Goal: Information Seeking & Learning: Learn about a topic

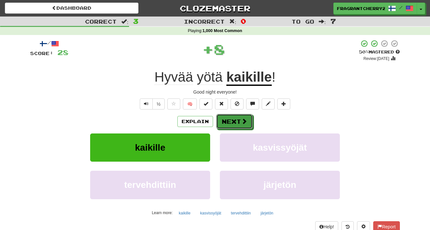
click at [232, 122] on button "Next" at bounding box center [234, 121] width 36 height 15
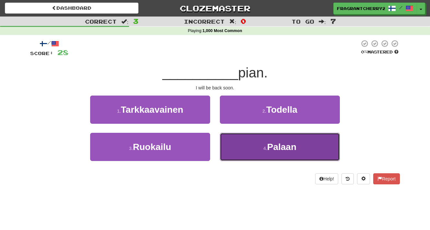
click at [248, 155] on button "4 . Palaan" at bounding box center [280, 147] width 120 height 28
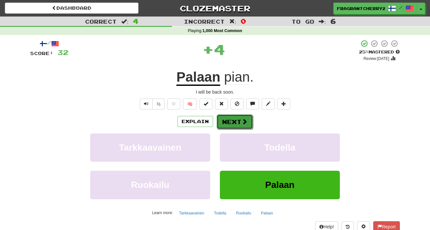
click at [229, 127] on button "Next" at bounding box center [235, 122] width 36 height 15
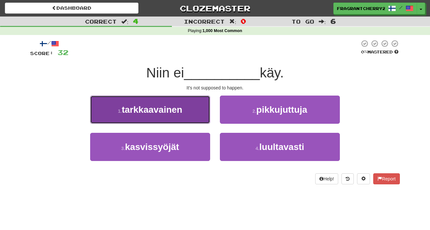
click at [198, 114] on button "1 . tarkkaavainen" at bounding box center [150, 110] width 120 height 28
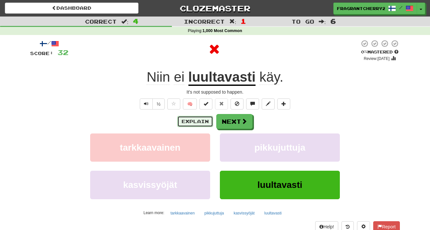
click at [199, 120] on button "Explain" at bounding box center [195, 121] width 36 height 11
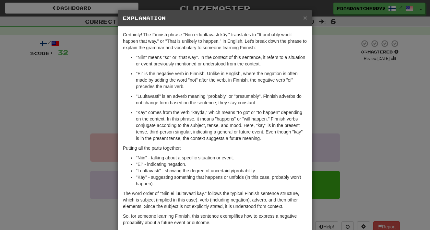
click at [105, 104] on div "× Explanation Certainly! The Finnish phrase "Niin ei luultavasti käy." translat…" at bounding box center [215, 115] width 430 height 230
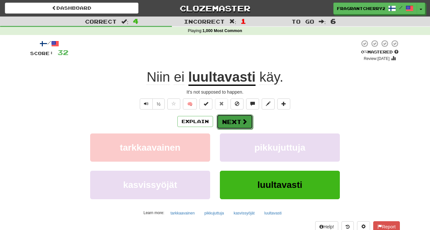
click at [222, 122] on button "Next" at bounding box center [235, 122] width 36 height 15
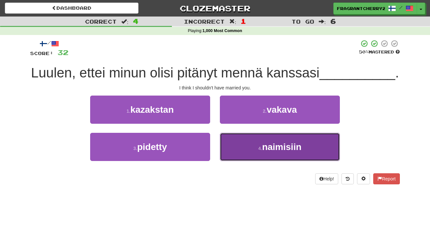
click at [254, 151] on button "4 . naimisiin" at bounding box center [280, 147] width 120 height 28
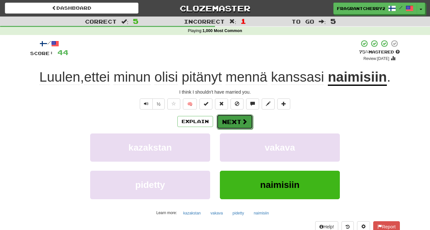
click at [234, 124] on button "Next" at bounding box center [235, 122] width 36 height 15
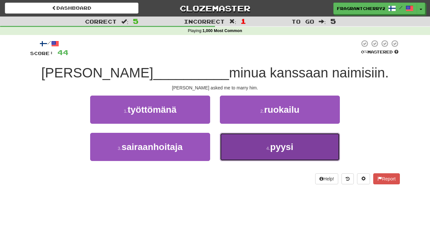
click at [243, 151] on button "4 . pyysi" at bounding box center [280, 147] width 120 height 28
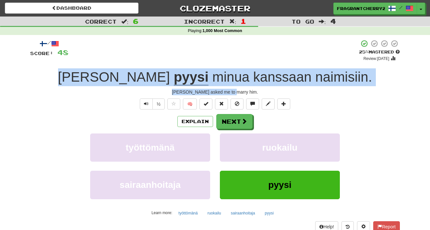
drag, startPoint x: 247, startPoint y: 94, endPoint x: 101, endPoint y: 70, distance: 147.3
click at [101, 70] on div "/ Score: 48 + 4 25 % Mastered Review: 2025-08-16 Tom pyysi minua kanssaan naimi…" at bounding box center [215, 141] width 370 height 203
copy div "Tom pyysi minua kanssaan naimisiin . Tom asked me to marry him."
click at [235, 125] on button "Next" at bounding box center [235, 122] width 36 height 15
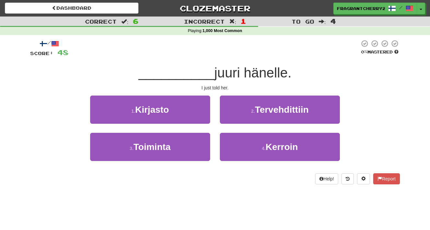
click at [207, 92] on div "/ Score: 48 0 % Mastered __________ juuri hänelle. I just told her. 1 . Kirjast…" at bounding box center [215, 112] width 370 height 145
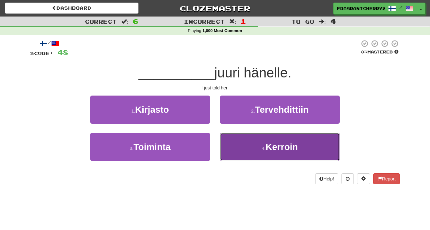
click at [241, 155] on button "4 . Kerroin" at bounding box center [280, 147] width 120 height 28
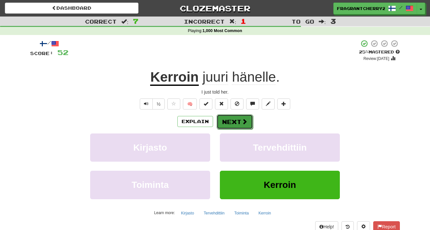
click at [236, 124] on button "Next" at bounding box center [235, 122] width 36 height 15
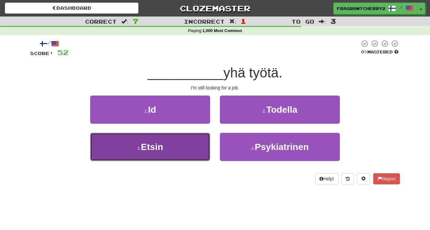
click at [188, 147] on button "3 . Etsin" at bounding box center [150, 147] width 120 height 28
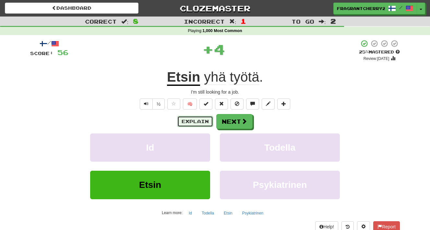
click at [200, 123] on button "Explain" at bounding box center [195, 121] width 36 height 11
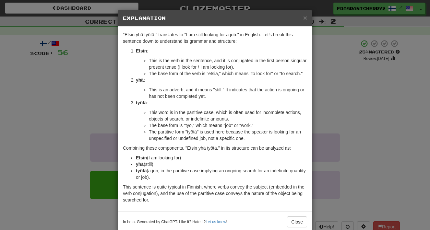
click at [89, 107] on div "× Explanation "Etsin yhä työtä." translates to "I am still looking for a job." …" at bounding box center [215, 115] width 430 height 230
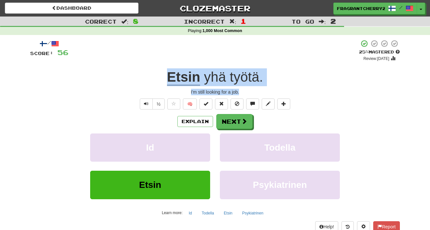
drag, startPoint x: 238, startPoint y: 92, endPoint x: 170, endPoint y: 80, distance: 69.2
click at [170, 80] on div "/ Score: 56 + 4 25 % Mastered Review: 2025-08-16 Etsin yhä työtä . I'm still lo…" at bounding box center [215, 141] width 370 height 203
copy div "Etsin yhä työtä . I'm still looking for a job."
click at [238, 122] on button "Next" at bounding box center [235, 122] width 36 height 15
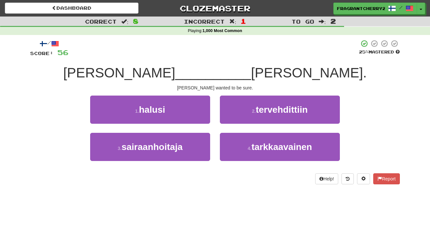
click at [213, 91] on div "/ Score: 56 25 % Mastered Tom __________ olla varma. Tom wanted to be sure. 1 .…" at bounding box center [215, 112] width 370 height 145
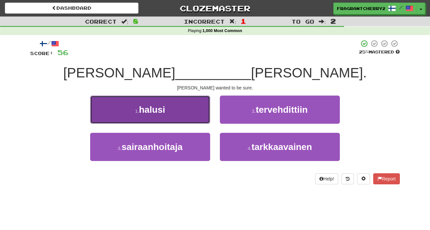
click at [188, 108] on button "1 . halusi" at bounding box center [150, 110] width 120 height 28
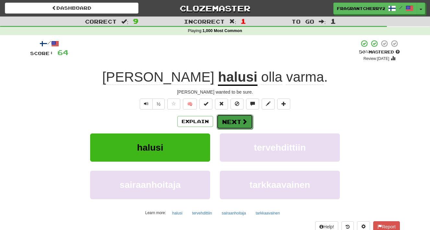
click at [235, 116] on button "Next" at bounding box center [235, 122] width 36 height 15
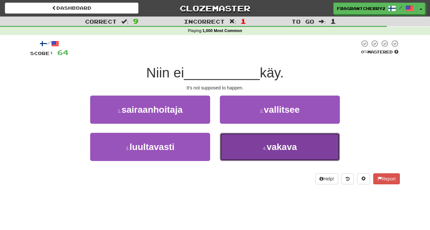
click at [227, 140] on button "4 . vakava" at bounding box center [280, 147] width 120 height 28
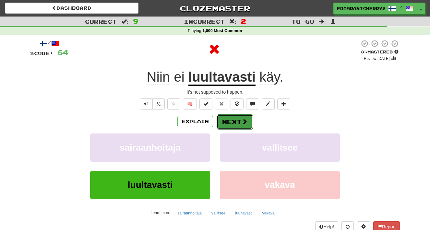
click at [229, 126] on button "Next" at bounding box center [235, 122] width 36 height 15
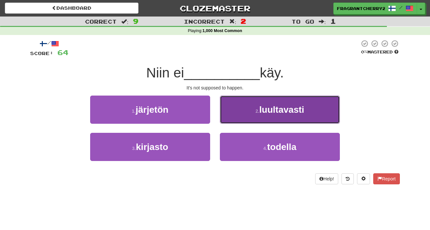
click at [233, 119] on button "2 . luultavasti" at bounding box center [280, 110] width 120 height 28
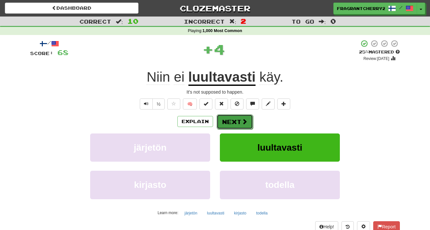
click at [232, 124] on button "Next" at bounding box center [235, 122] width 36 height 15
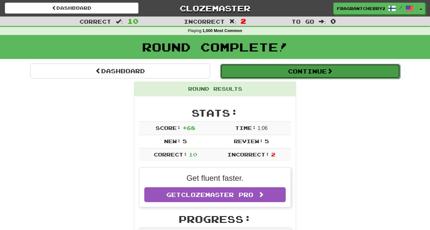
click at [249, 75] on button "Continue" at bounding box center [310, 71] width 180 height 15
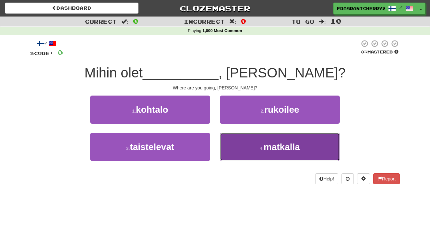
click at [261, 138] on button "4 . matkalla" at bounding box center [280, 147] width 120 height 28
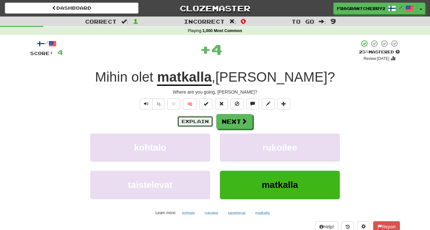
click at [198, 125] on button "Explain" at bounding box center [195, 121] width 36 height 11
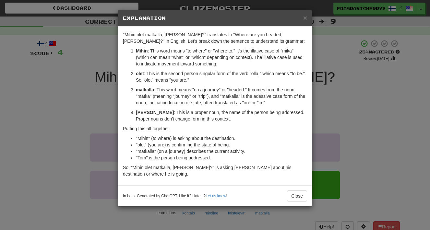
click at [83, 116] on div "× Explanation "Mihin olet matkalla, Tom?" translates to "Where are you headed, …" at bounding box center [215, 115] width 430 height 230
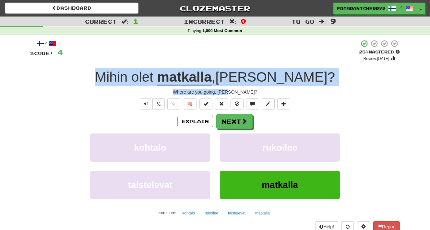
drag, startPoint x: 262, startPoint y: 90, endPoint x: 150, endPoint y: 79, distance: 113.1
click at [111, 79] on div "/ Score: 4 + 4 25 % Mastered Review: 2025-08-16 Mihin olet matkalla , Tom ? Whe…" at bounding box center [215, 141] width 370 height 203
copy div "Mihin olet matkalla , Tom ? Where are you going, Tom?"
click at [247, 127] on button "Next" at bounding box center [235, 122] width 36 height 15
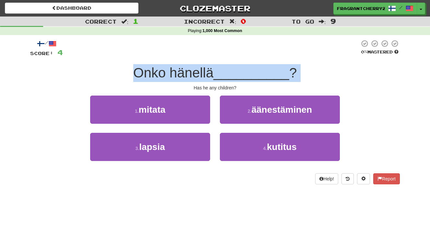
click at [206, 90] on div "Has he any children?" at bounding box center [215, 88] width 370 height 6
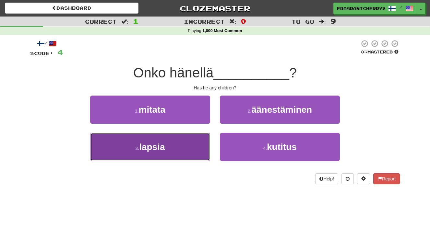
click at [206, 139] on button "3 . lapsia" at bounding box center [150, 147] width 120 height 28
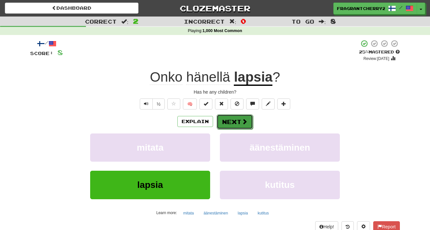
click at [231, 122] on button "Next" at bounding box center [235, 122] width 36 height 15
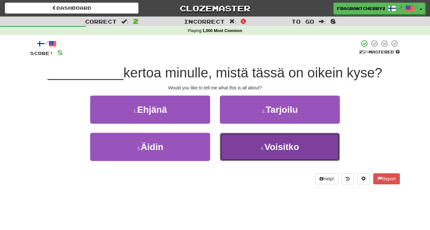
click at [237, 151] on button "4 . Voisitko" at bounding box center [280, 147] width 120 height 28
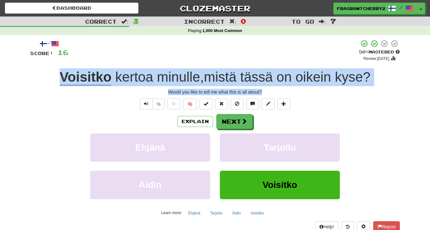
drag, startPoint x: 272, startPoint y: 93, endPoint x: 60, endPoint y: 77, distance: 213.1
click at [60, 77] on div "/ Score: 16 + 8 50 % Mastered Review: 2025-08-25 Voisitko kertoa minulle , mist…" at bounding box center [215, 141] width 370 height 203
copy div "Voisitko kertoa minulle , mistä tässä on oikein kyse ? Would you like to tell m…"
click at [144, 57] on div "+ 8" at bounding box center [213, 51] width 291 height 22
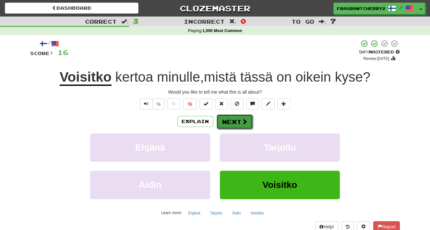
click at [244, 125] on span at bounding box center [245, 122] width 6 height 6
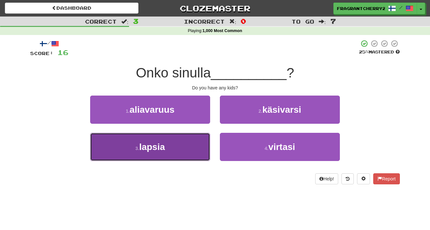
click at [186, 157] on button "3 . lapsia" at bounding box center [150, 147] width 120 height 28
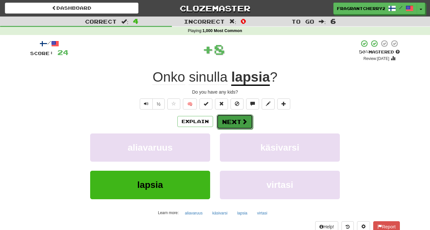
click at [244, 121] on span at bounding box center [245, 122] width 6 height 6
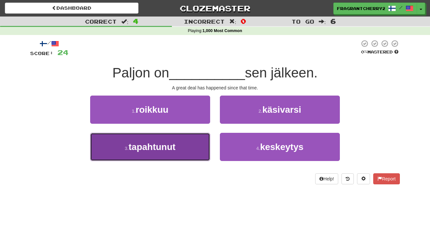
click at [197, 153] on button "3 . tapahtunut" at bounding box center [150, 147] width 120 height 28
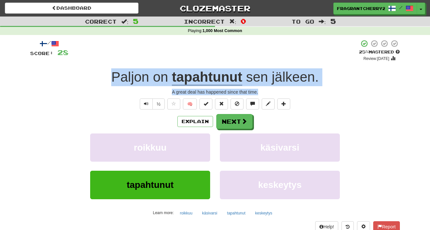
drag, startPoint x: 263, startPoint y: 93, endPoint x: 96, endPoint y: 81, distance: 168.1
click at [96, 81] on div "/ Score: 28 + 4 25 % Mastered Review: 2025-08-16 Paljon on tapahtunut sen jälke…" at bounding box center [215, 141] width 370 height 203
copy div "Paljon on tapahtunut sen jälkeen . A great deal has happened since that time."
click at [245, 127] on button "Next" at bounding box center [235, 122] width 36 height 15
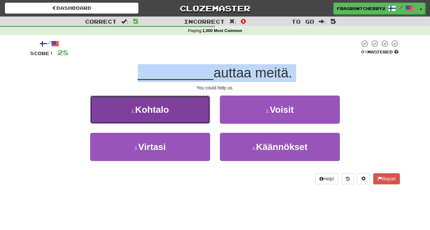
click at [210, 102] on button "1 . Kohtalo" at bounding box center [150, 110] width 120 height 28
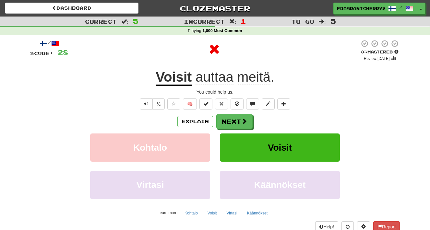
click at [269, 120] on div "Explain Next" at bounding box center [215, 121] width 370 height 15
click at [234, 121] on button "Next" at bounding box center [235, 122] width 36 height 15
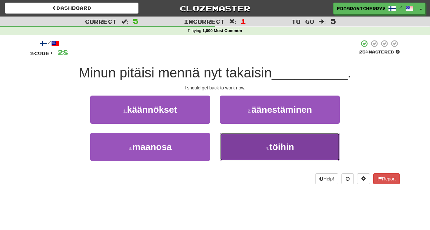
click at [240, 143] on button "4 . töihin" at bounding box center [280, 147] width 120 height 28
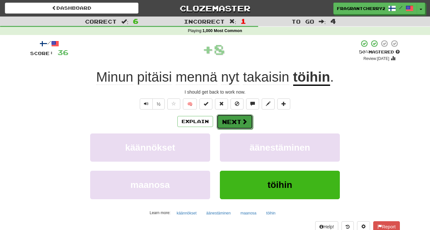
click at [236, 122] on button "Next" at bounding box center [235, 122] width 36 height 15
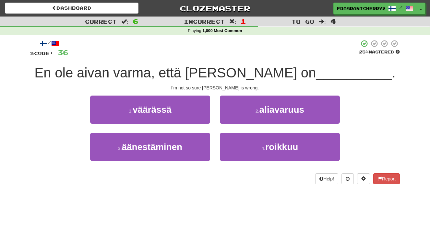
click at [210, 126] on div "1 . väärässä" at bounding box center [150, 114] width 130 height 37
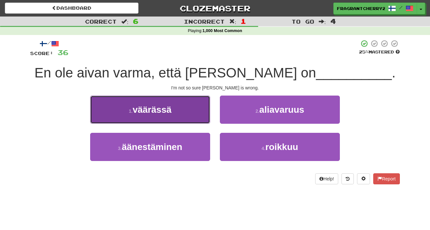
click at [205, 120] on button "1 . väärässä" at bounding box center [150, 110] width 120 height 28
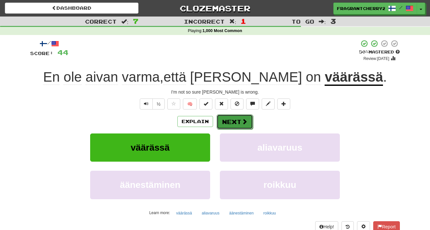
click at [247, 125] on span at bounding box center [245, 122] width 6 height 6
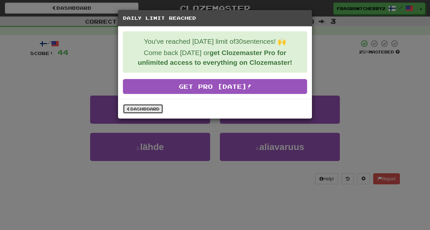
click at [152, 109] on link "Dashboard" at bounding box center [143, 109] width 40 height 10
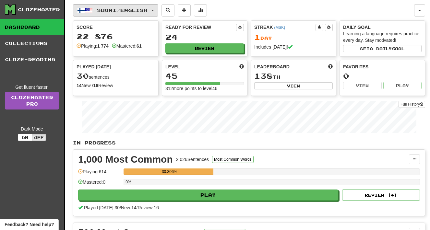
click at [135, 14] on button "Suomi / English" at bounding box center [115, 10] width 85 height 12
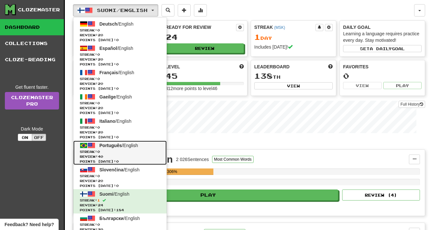
click at [129, 143] on span "Português / English" at bounding box center [119, 145] width 39 height 5
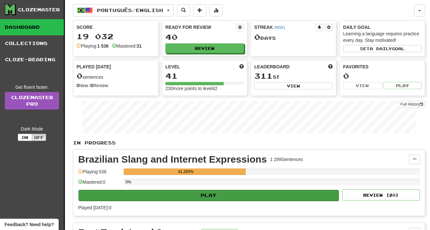
click at [176, 190] on div "Play Review ( 20 )" at bounding box center [249, 195] width 342 height 11
click at [178, 197] on button "Play" at bounding box center [209, 195] width 260 height 11
select select "**"
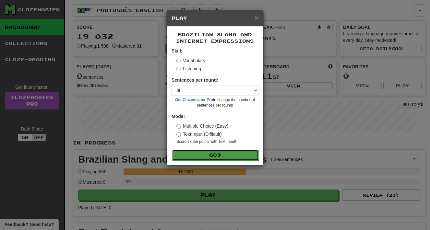
click at [205, 157] on button "Go" at bounding box center [215, 155] width 87 height 11
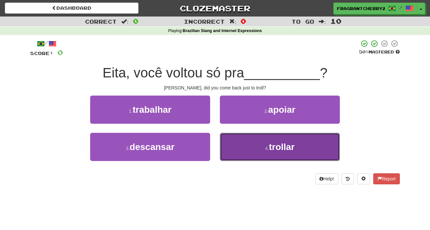
click at [230, 152] on button "4 . trollar" at bounding box center [280, 147] width 120 height 28
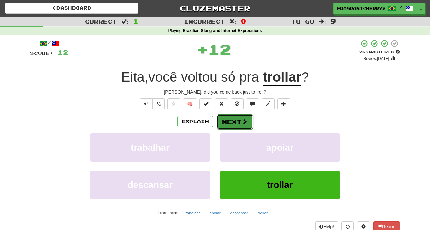
click at [227, 126] on button "Next" at bounding box center [235, 122] width 36 height 15
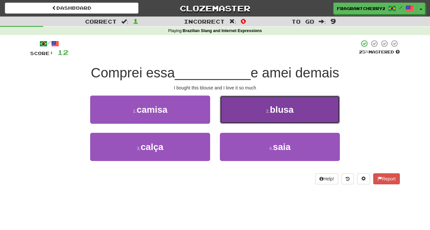
click at [246, 112] on button "2 . blusa" at bounding box center [280, 110] width 120 height 28
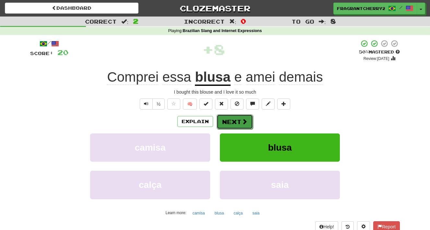
click at [236, 119] on button "Next" at bounding box center [235, 122] width 36 height 15
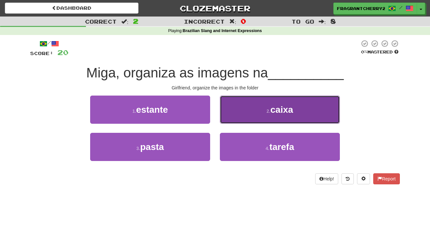
click at [242, 122] on button "2 . caixa" at bounding box center [280, 110] width 120 height 28
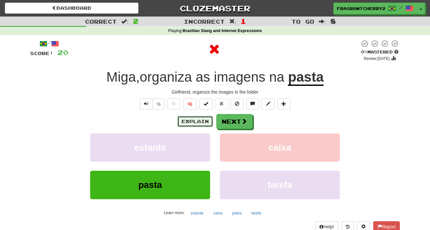
click at [193, 125] on button "Explain" at bounding box center [195, 121] width 36 height 11
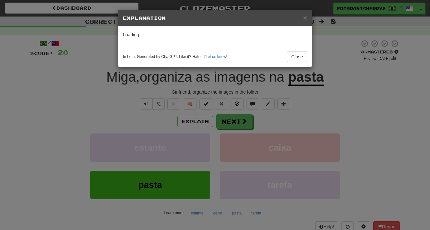
click at [117, 121] on div "× Explanation Loading... In beta. Generated by ChatGPT. Like it? Hate it? Let u…" at bounding box center [215, 115] width 430 height 230
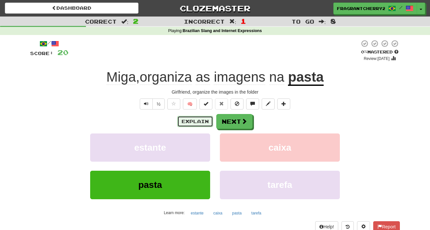
click at [190, 122] on button "Explain" at bounding box center [195, 121] width 36 height 11
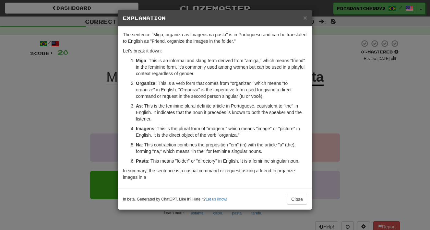
click at [102, 117] on div "× Explanation The sentence "Miga, organiza as imagens na pasta" is in Portugues…" at bounding box center [215, 115] width 430 height 230
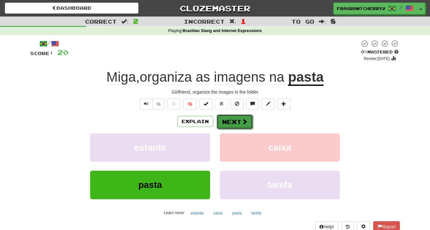
click at [226, 121] on button "Next" at bounding box center [235, 122] width 36 height 15
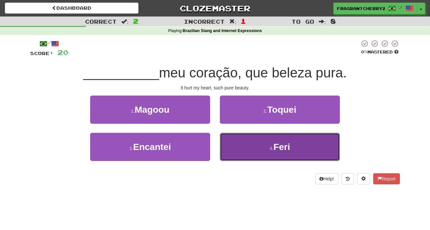
click at [238, 147] on button "4 . Feri" at bounding box center [280, 147] width 120 height 28
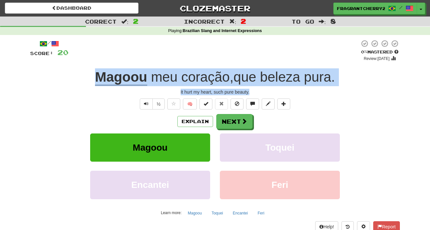
drag, startPoint x: 262, startPoint y: 92, endPoint x: 66, endPoint y: 81, distance: 196.6
click at [66, 81] on div "/ Score: 20 0 % Mastered Review: 2025-08-15 Magoou meu coração , que beleza pur…" at bounding box center [215, 136] width 370 height 193
copy div "Magoou meu coração , que beleza pura . It hurt my heart, such pure beauty."
click at [227, 122] on button "Next" at bounding box center [235, 122] width 36 height 15
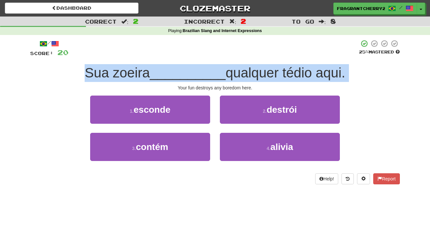
click at [177, 66] on span "__________" at bounding box center [188, 72] width 76 height 15
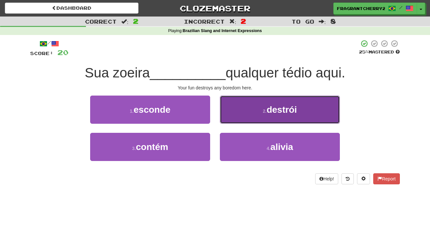
click at [236, 117] on button "2 . destrói" at bounding box center [280, 110] width 120 height 28
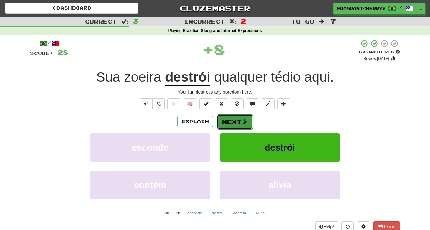
click at [228, 118] on button "Next" at bounding box center [235, 122] width 36 height 15
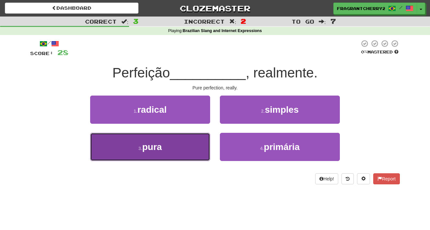
click at [194, 141] on button "3 . pura" at bounding box center [150, 147] width 120 height 28
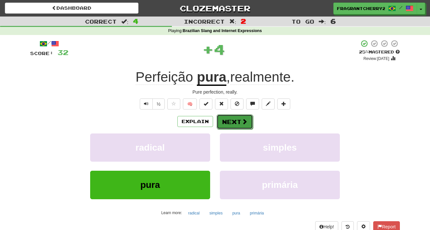
click at [224, 123] on button "Next" at bounding box center [235, 122] width 36 height 15
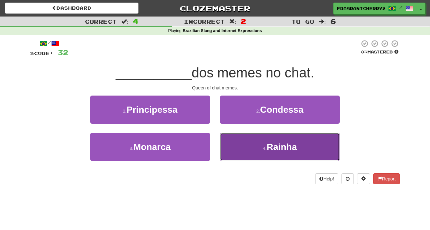
click at [227, 147] on button "4 . Rainha" at bounding box center [280, 147] width 120 height 28
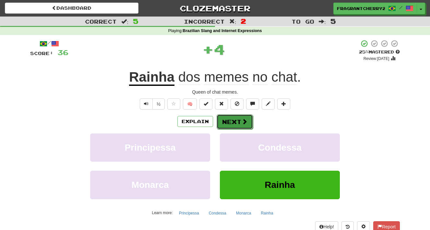
click at [229, 124] on button "Next" at bounding box center [235, 122] width 36 height 15
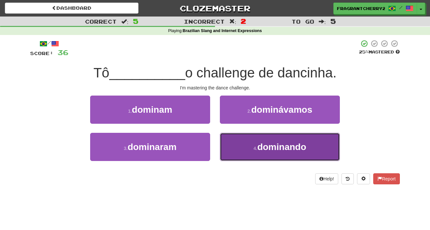
click at [236, 136] on button "4 . dominando" at bounding box center [280, 147] width 120 height 28
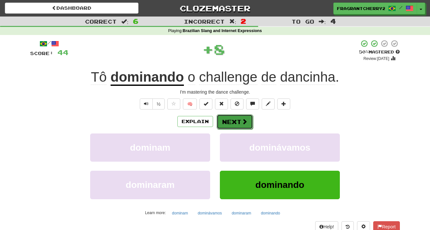
click at [234, 126] on button "Next" at bounding box center [235, 122] width 36 height 15
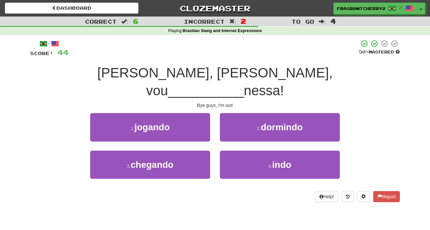
click at [215, 152] on div "3 . chegando 4 . indo" at bounding box center [214, 169] width 389 height 37
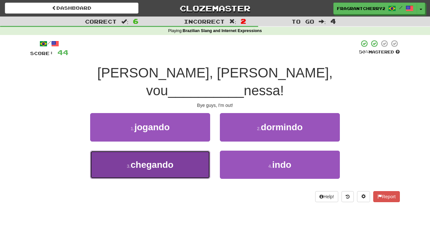
click at [194, 151] on button "3 . chegando" at bounding box center [150, 165] width 120 height 28
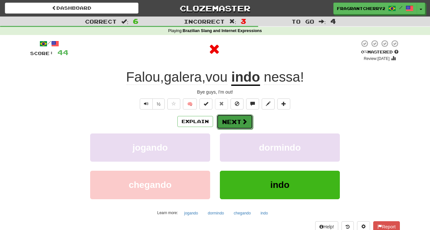
click at [222, 125] on button "Next" at bounding box center [235, 122] width 36 height 15
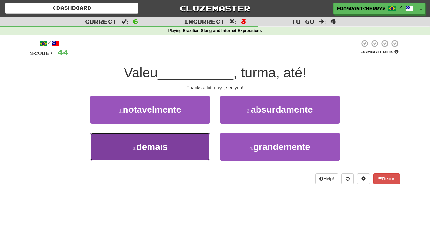
click at [194, 145] on button "3 . demais" at bounding box center [150, 147] width 120 height 28
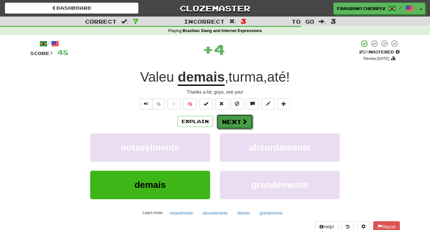
click at [224, 126] on button "Next" at bounding box center [235, 122] width 36 height 15
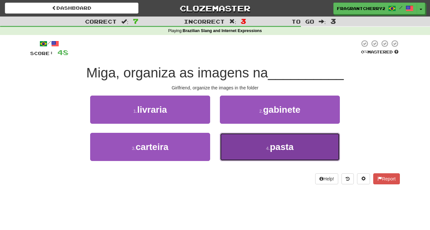
click at [228, 150] on button "4 . pasta" at bounding box center [280, 147] width 120 height 28
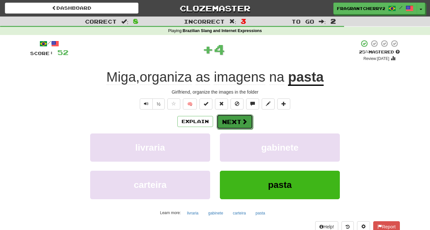
click at [228, 127] on button "Next" at bounding box center [235, 122] width 36 height 15
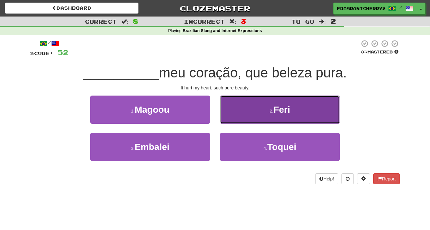
click at [234, 114] on button "2 . Feri" at bounding box center [280, 110] width 120 height 28
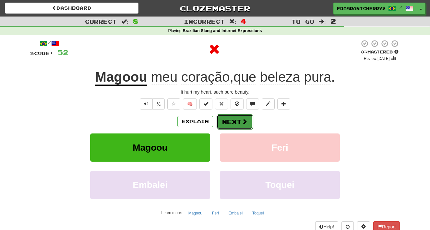
click at [230, 124] on button "Next" at bounding box center [235, 122] width 36 height 15
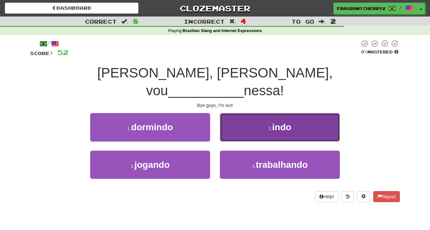
click at [234, 118] on button "2 . indo" at bounding box center [280, 127] width 120 height 28
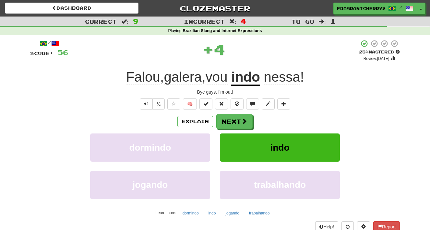
click at [234, 118] on button "Next" at bounding box center [234, 121] width 36 height 15
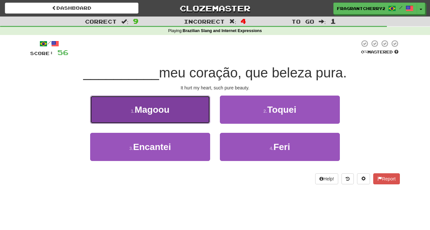
click at [192, 114] on button "1 . Magoou" at bounding box center [150, 110] width 120 height 28
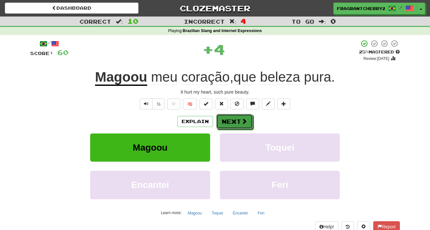
click at [233, 116] on button "Next" at bounding box center [234, 121] width 36 height 15
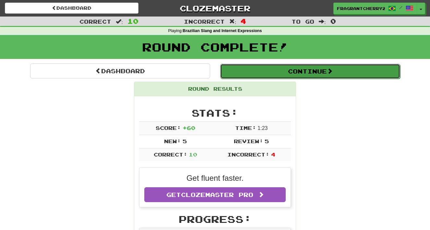
click at [250, 77] on button "Continue" at bounding box center [310, 71] width 180 height 15
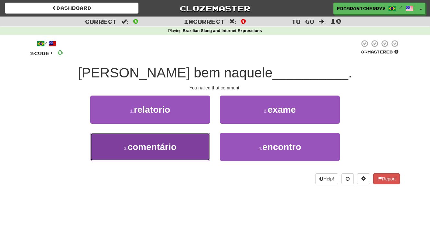
click at [194, 152] on button "3 . comentário" at bounding box center [150, 147] width 120 height 28
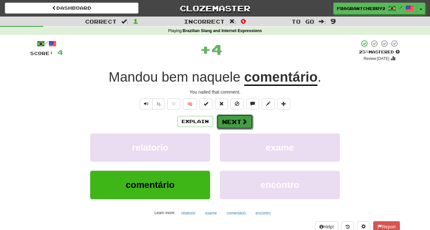
click at [236, 123] on button "Next" at bounding box center [235, 122] width 36 height 15
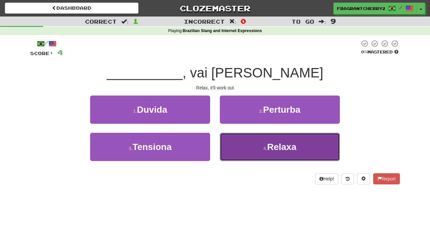
click at [245, 148] on button "4 . Relaxa" at bounding box center [280, 147] width 120 height 28
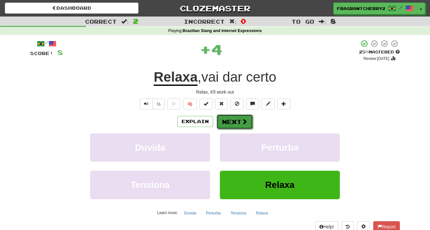
click at [234, 125] on button "Next" at bounding box center [235, 122] width 36 height 15
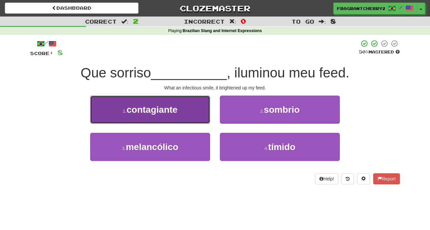
click at [194, 119] on button "1 . contagiante" at bounding box center [150, 110] width 120 height 28
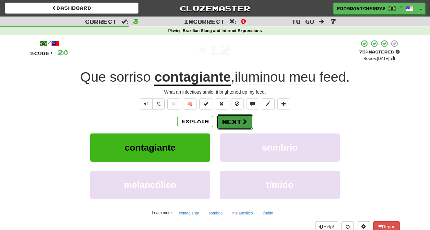
click at [233, 121] on button "Next" at bounding box center [235, 122] width 36 height 15
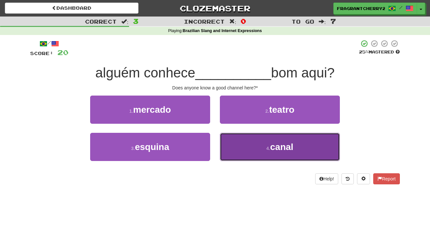
click at [228, 154] on button "4 . canal" at bounding box center [280, 147] width 120 height 28
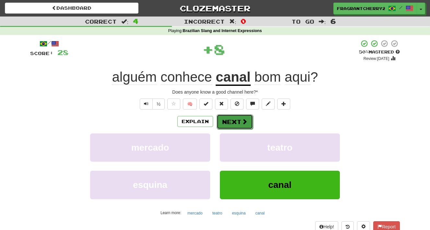
click at [225, 124] on button "Next" at bounding box center [235, 122] width 36 height 15
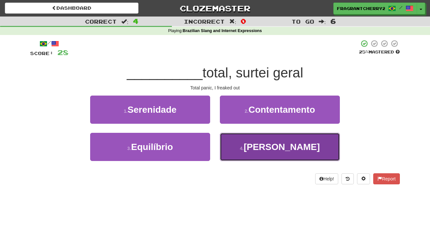
click at [235, 150] on button "4 . Pânico" at bounding box center [280, 147] width 120 height 28
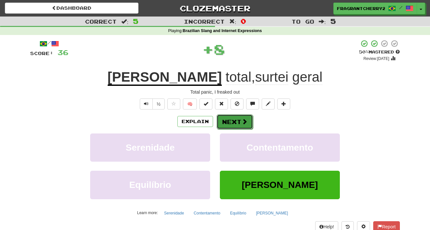
click at [229, 128] on button "Next" at bounding box center [235, 122] width 36 height 15
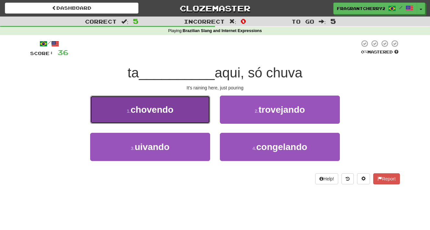
click at [202, 113] on button "1 . chovendo" at bounding box center [150, 110] width 120 height 28
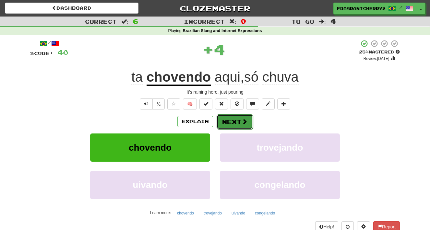
click at [235, 117] on button "Next" at bounding box center [235, 122] width 36 height 15
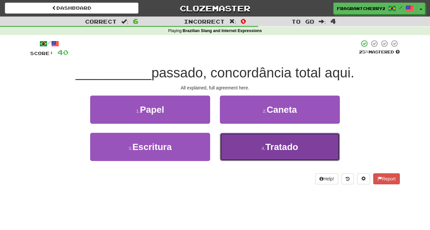
click at [238, 146] on button "4 . Tratado" at bounding box center [280, 147] width 120 height 28
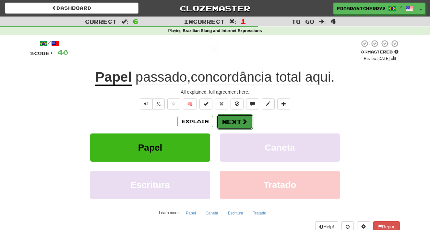
click at [236, 127] on button "Next" at bounding box center [235, 122] width 36 height 15
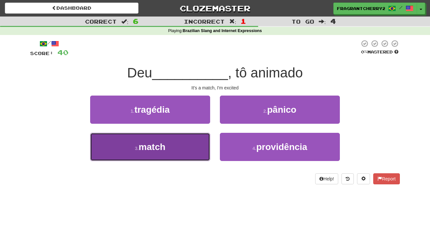
click at [198, 150] on button "3 . match" at bounding box center [150, 147] width 120 height 28
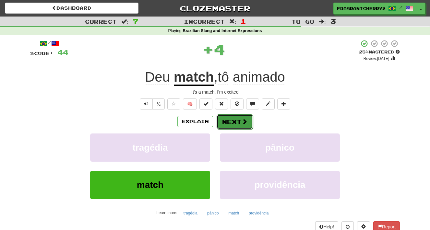
click at [233, 121] on button "Next" at bounding box center [235, 122] width 36 height 15
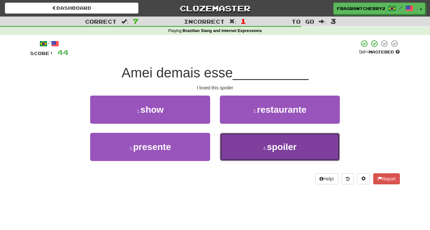
click at [233, 141] on button "4 . spoiler" at bounding box center [280, 147] width 120 height 28
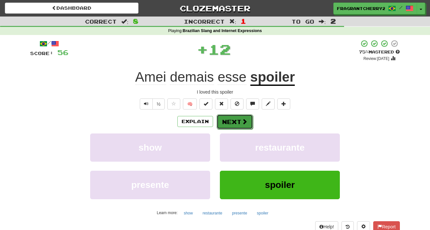
click at [233, 120] on button "Next" at bounding box center [235, 122] width 36 height 15
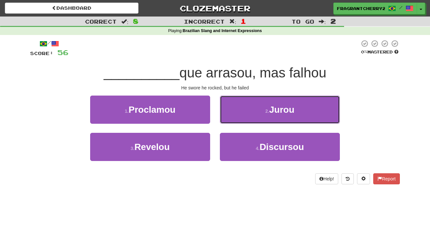
click at [233, 120] on button "2 . Jurou" at bounding box center [280, 110] width 120 height 28
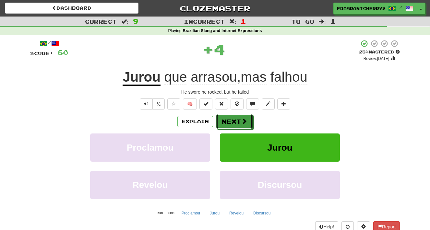
click at [233, 120] on button "Next" at bounding box center [234, 121] width 36 height 15
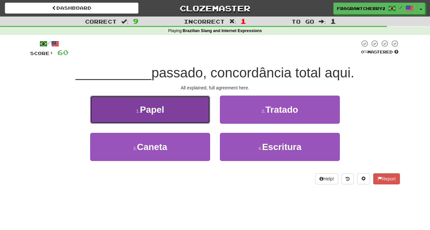
click at [192, 113] on button "1 . Papel" at bounding box center [150, 110] width 120 height 28
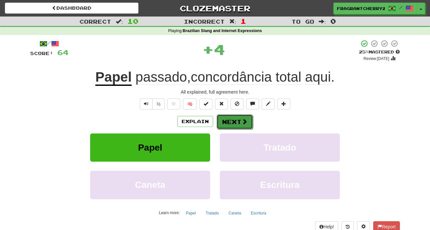
click at [237, 125] on button "Next" at bounding box center [235, 122] width 36 height 15
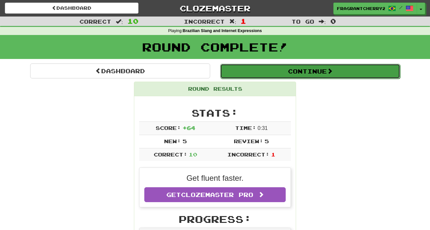
click at [240, 76] on button "Continue" at bounding box center [310, 71] width 180 height 15
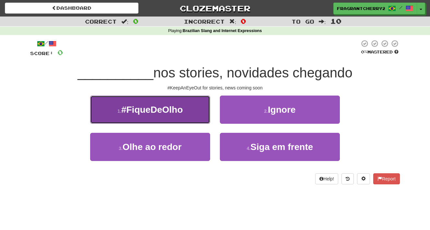
click at [201, 108] on button "1 . #FiqueDeOlho" at bounding box center [150, 110] width 120 height 28
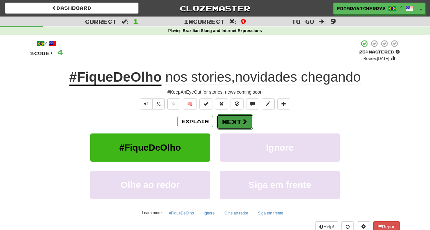
click at [230, 121] on button "Next" at bounding box center [235, 122] width 36 height 15
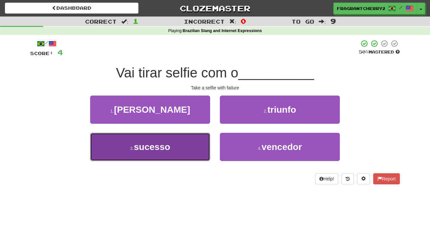
click at [200, 148] on button "3 . sucesso" at bounding box center [150, 147] width 120 height 28
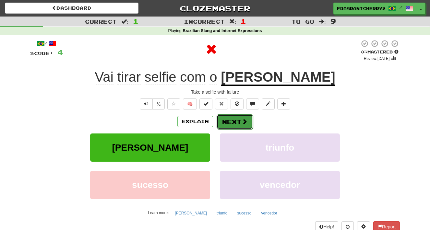
click at [225, 126] on button "Next" at bounding box center [235, 122] width 36 height 15
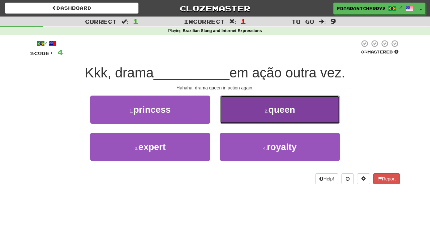
click at [224, 122] on button "2 . queen" at bounding box center [280, 110] width 120 height 28
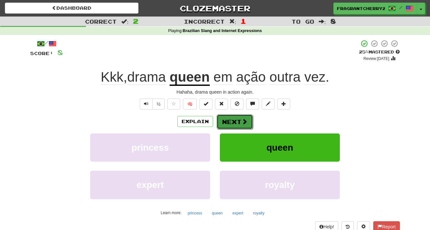
click at [224, 122] on button "Next" at bounding box center [235, 122] width 36 height 15
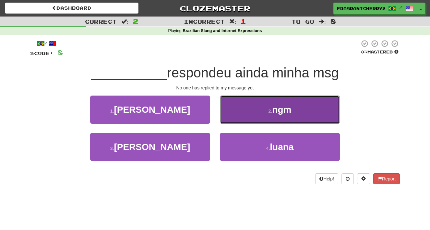
click at [224, 122] on button "2 . ngm" at bounding box center [280, 110] width 120 height 28
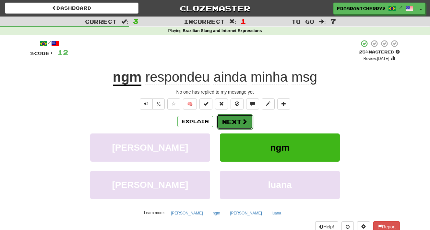
click at [224, 122] on button "Next" at bounding box center [235, 122] width 36 height 15
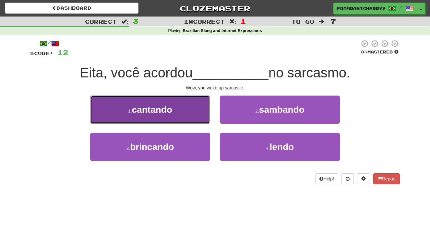
click at [200, 119] on button "1 . cantando" at bounding box center [150, 110] width 120 height 28
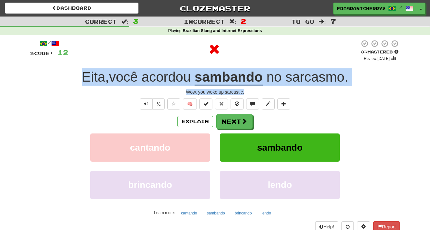
drag, startPoint x: 75, startPoint y: 91, endPoint x: 68, endPoint y: 84, distance: 9.4
click at [68, 84] on div "/ Score: 12 0 % Mastered Review: 2025-08-15 Eita , você acordou sambando no sar…" at bounding box center [215, 136] width 370 height 193
copy div "Eita , você acordou sambando no sarcasmo . Wow, you woke up sarcastic."
click at [151, 109] on button "Text-to-speech controls" at bounding box center [146, 104] width 13 height 11
click at [186, 124] on button "Explain" at bounding box center [195, 121] width 36 height 11
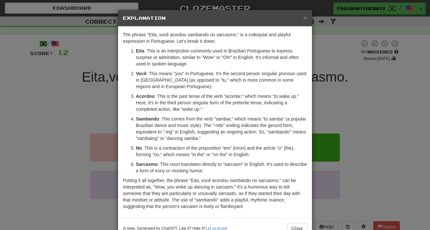
click at [101, 121] on div "× Explanation The phrase "Eita, você acordou sambando no sarcasmo," is a colloq…" at bounding box center [215, 115] width 430 height 230
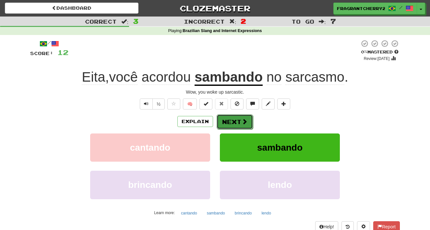
click at [234, 115] on button "Next" at bounding box center [235, 122] width 36 height 15
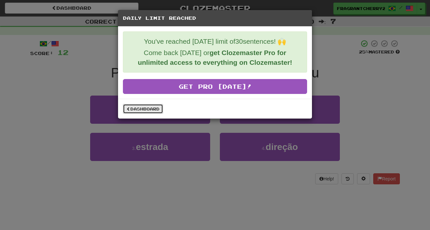
click at [150, 105] on link "Dashboard" at bounding box center [143, 109] width 40 height 10
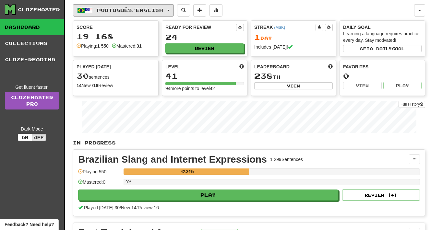
click at [115, 14] on button "Português / English" at bounding box center [123, 10] width 101 height 12
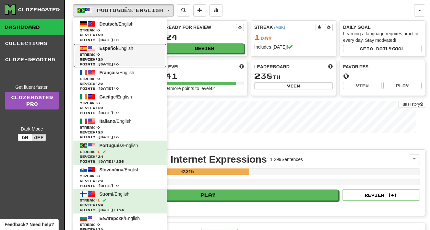
click at [115, 57] on span "Review: 20" at bounding box center [120, 59] width 80 height 5
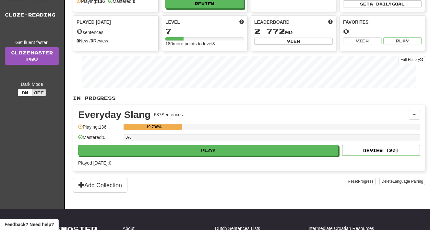
scroll to position [82, 0]
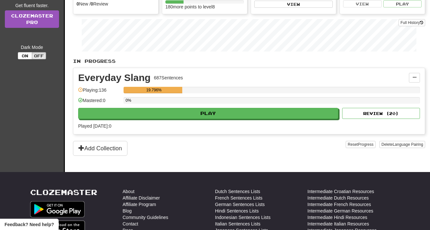
click at [152, 150] on div "Add Collection" at bounding box center [209, 148] width 273 height 15
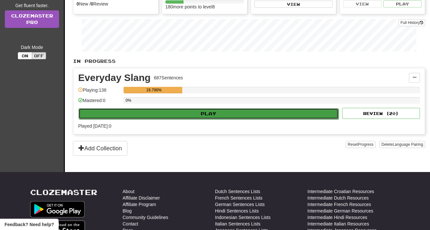
click at [155, 110] on button "Play" at bounding box center [209, 113] width 260 height 11
select select "**"
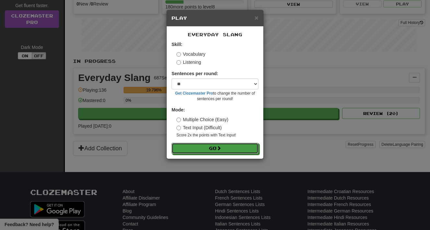
click at [179, 151] on button "Go" at bounding box center [215, 148] width 87 height 11
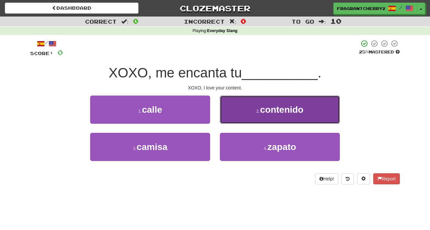
click at [242, 109] on button "2 . contenido" at bounding box center [280, 110] width 120 height 28
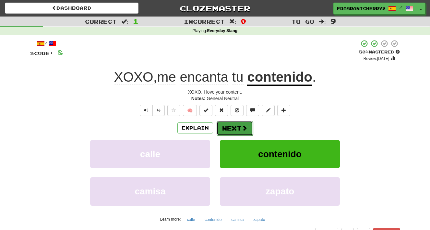
click at [234, 133] on button "Next" at bounding box center [235, 128] width 36 height 15
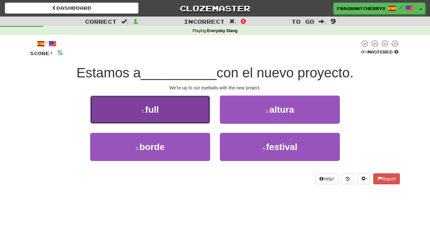
click at [187, 112] on button "1 . full" at bounding box center [150, 110] width 120 height 28
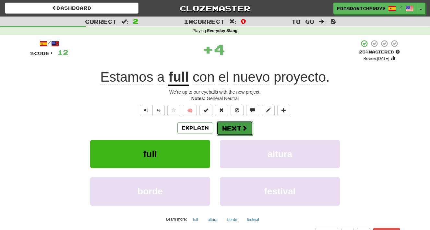
click at [236, 130] on button "Next" at bounding box center [235, 128] width 36 height 15
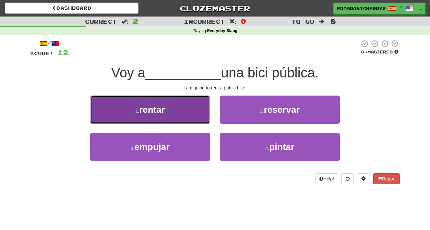
click at [191, 117] on button "1 . rentar" at bounding box center [150, 110] width 120 height 28
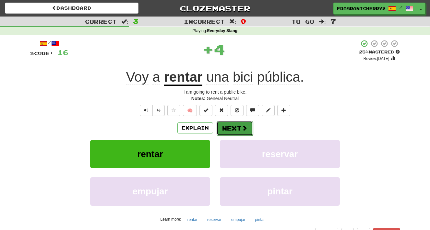
click at [229, 130] on button "Next" at bounding box center [235, 128] width 36 height 15
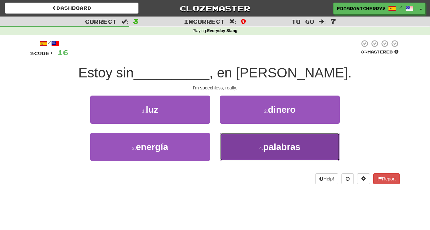
click at [247, 152] on button "4 . palabras" at bounding box center [280, 147] width 120 height 28
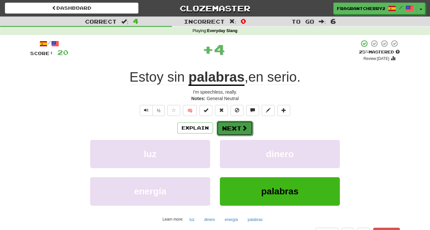
click at [236, 127] on button "Next" at bounding box center [235, 128] width 36 height 15
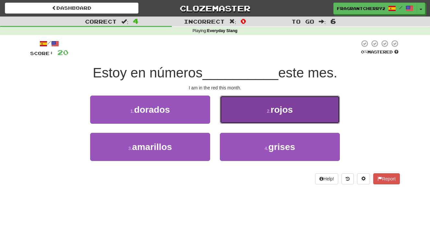
click at [243, 110] on button "2 . rojos" at bounding box center [280, 110] width 120 height 28
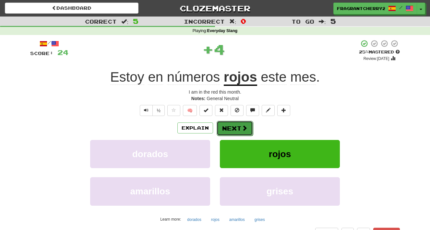
click at [231, 135] on button "Next" at bounding box center [235, 128] width 36 height 15
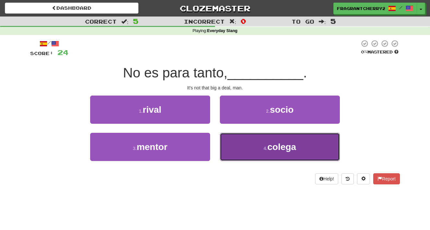
click at [250, 155] on button "4 . colega" at bounding box center [280, 147] width 120 height 28
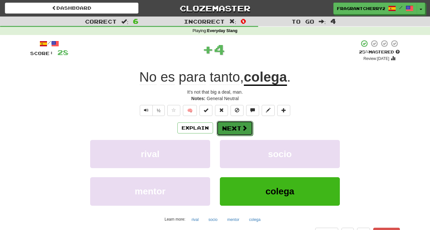
click at [238, 127] on button "Next" at bounding box center [235, 128] width 36 height 15
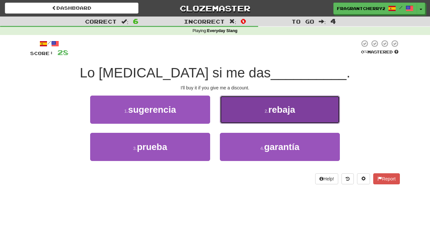
click at [239, 118] on button "2 . rebaja" at bounding box center [280, 110] width 120 height 28
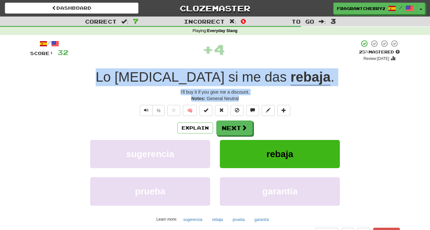
drag, startPoint x: 243, startPoint y: 98, endPoint x: 127, endPoint y: 79, distance: 118.3
click at [127, 79] on div "/ Score: 32 + 4 25 % Mastered Review: 2025-08-16 Lo compro si me das rebaja . I…" at bounding box center [215, 139] width 370 height 199
copy div "Lo compro si me das rebaja . I'll buy it if you give me a discount. Notes: Gene…"
click at [240, 131] on button "Next" at bounding box center [235, 128] width 36 height 15
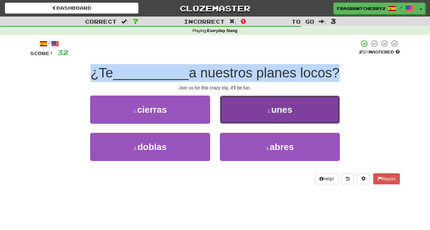
click at [220, 103] on button "2 . unes" at bounding box center [280, 110] width 120 height 28
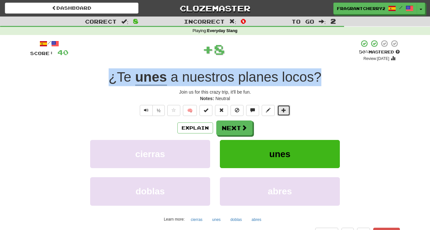
click at [280, 116] on button at bounding box center [283, 110] width 13 height 11
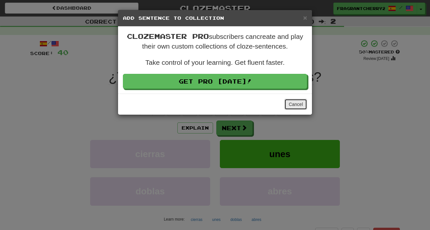
click at [300, 105] on button "Cancel" at bounding box center [295, 104] width 23 height 11
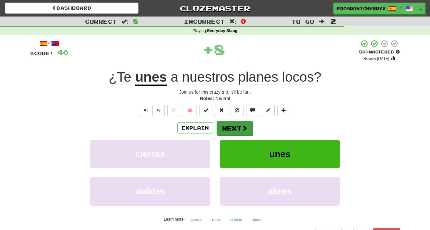
click at [271, 129] on div "Explain Next" at bounding box center [215, 128] width 370 height 15
click at [236, 131] on button "Next" at bounding box center [235, 128] width 36 height 15
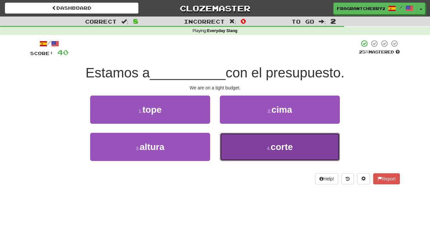
click at [230, 150] on button "4 . corte" at bounding box center [280, 147] width 120 height 28
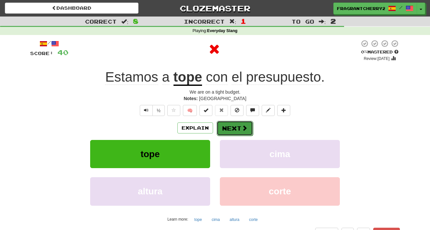
click at [235, 131] on button "Next" at bounding box center [235, 128] width 36 height 15
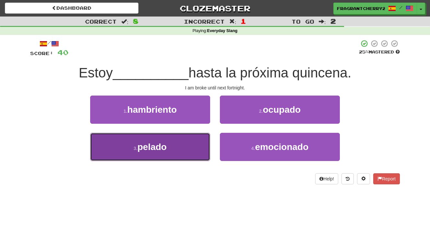
click at [204, 146] on button "3 . pelado" at bounding box center [150, 147] width 120 height 28
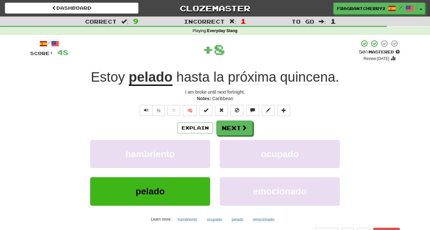
click at [234, 136] on div "Explain Next hambriento ocupado pelado emocionado Learn more: hambriento ocupad…" at bounding box center [215, 173] width 370 height 104
click at [234, 134] on button "Next" at bounding box center [235, 128] width 36 height 15
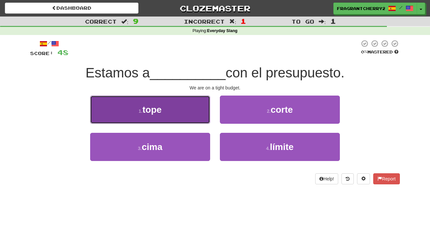
click at [192, 113] on button "1 . tope" at bounding box center [150, 110] width 120 height 28
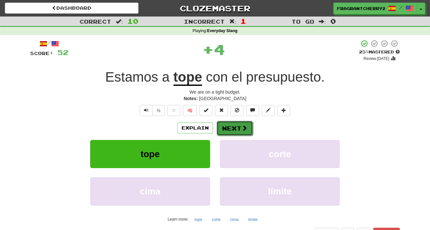
click at [231, 125] on button "Next" at bounding box center [235, 128] width 36 height 15
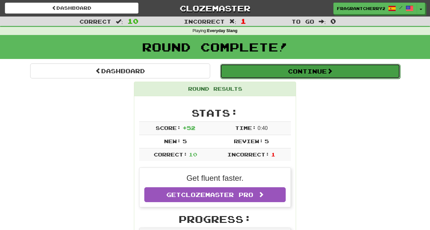
click at [245, 71] on button "Continue" at bounding box center [310, 71] width 180 height 15
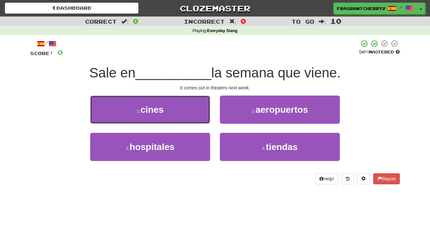
click at [188, 117] on button "1 . cines" at bounding box center [150, 110] width 120 height 28
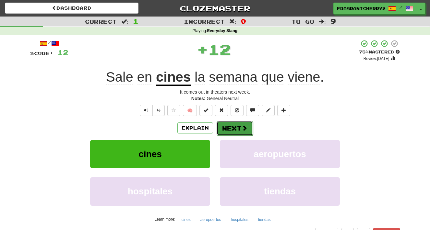
click at [245, 127] on span at bounding box center [245, 128] width 6 height 6
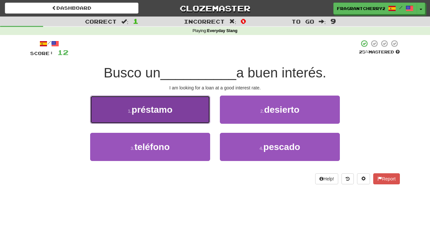
click at [188, 120] on button "1 . préstamo" at bounding box center [150, 110] width 120 height 28
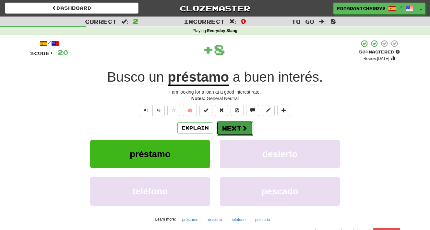
click at [235, 129] on button "Next" at bounding box center [235, 128] width 36 height 15
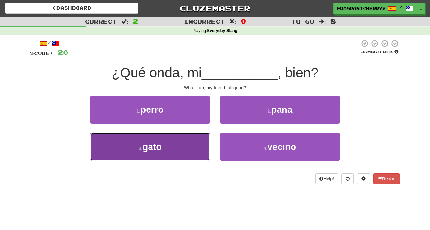
click at [193, 150] on button "3 . gato" at bounding box center [150, 147] width 120 height 28
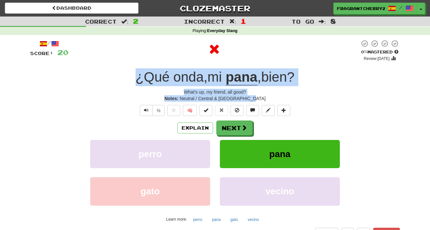
drag, startPoint x: 261, startPoint y: 97, endPoint x: 135, endPoint y: 81, distance: 126.8
click at [135, 81] on div "/ Score: 20 0 % Mastered Review: 2025-08-15 ¿Qué onda , mi pana , bien ? What's…" at bounding box center [215, 139] width 370 height 199
copy div "¿Qué onda , mi pana , bien ? What's up, my friend, all good? Notes: Neutral / C…"
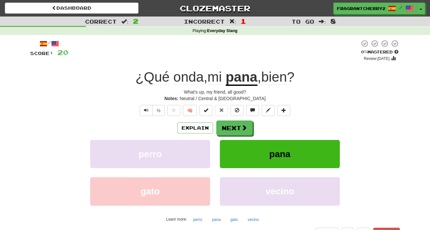
click at [239, 137] on div "Explain Next perro pana gato vecino Learn more: perro pana gato vecino" at bounding box center [215, 173] width 370 height 104
click at [239, 131] on button "Next" at bounding box center [235, 128] width 36 height 15
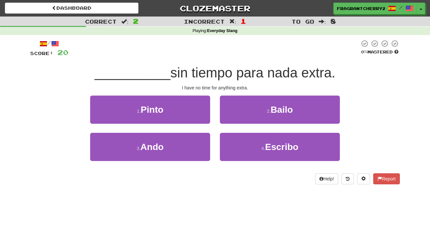
click at [217, 108] on div "2 . Bailo" at bounding box center [280, 114] width 130 height 37
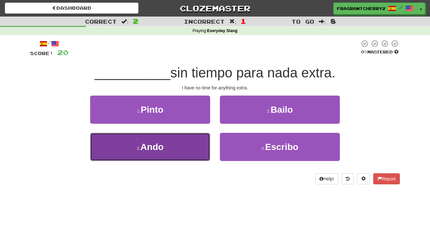
click at [198, 144] on button "3 . Ando" at bounding box center [150, 147] width 120 height 28
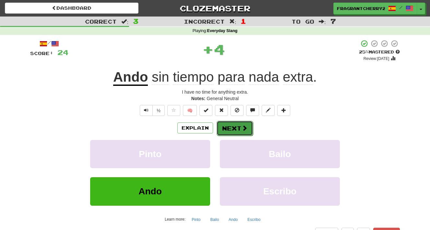
click at [229, 127] on button "Next" at bounding box center [235, 128] width 36 height 15
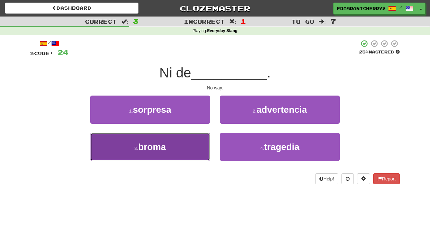
click at [194, 156] on button "3 . broma" at bounding box center [150, 147] width 120 height 28
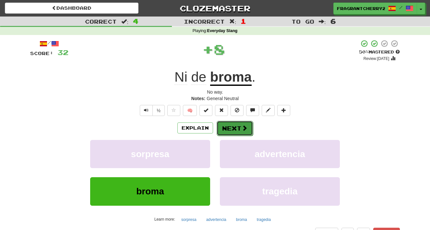
click at [237, 130] on button "Next" at bounding box center [235, 128] width 36 height 15
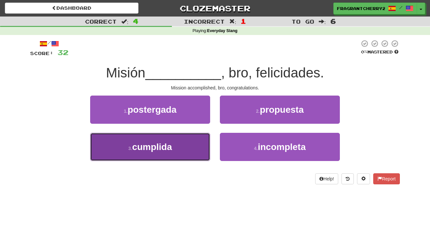
click at [207, 150] on button "3 . cumplida" at bounding box center [150, 147] width 120 height 28
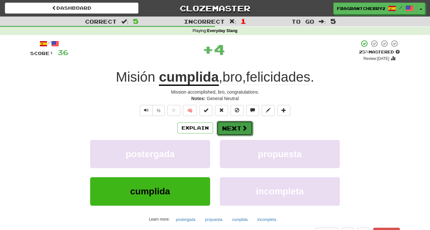
click at [235, 131] on button "Next" at bounding box center [235, 128] width 36 height 15
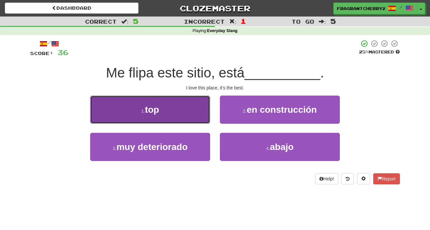
click at [195, 109] on button "1 . top" at bounding box center [150, 110] width 120 height 28
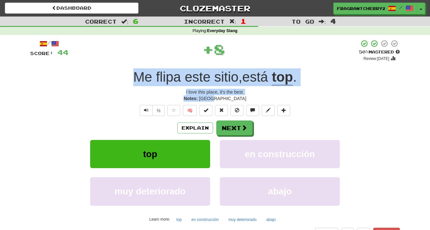
drag, startPoint x: 236, startPoint y: 99, endPoint x: 116, endPoint y: 78, distance: 121.6
click at [116, 78] on div "/ Score: 44 + 8 50 % Mastered Review: 2025-08-25 Me flipa este sitio , está top…" at bounding box center [215, 139] width 370 height 199
copy div "Me flipa este sitio , está top . I love this place, it's the best. Notes: Spain"
click at [227, 131] on button "Next" at bounding box center [235, 128] width 36 height 15
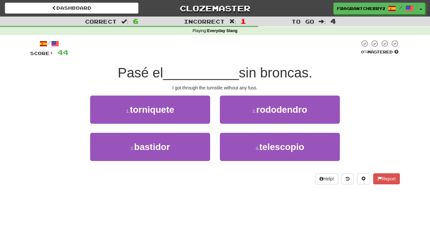
click at [199, 42] on div at bounding box center [213, 49] width 291 height 18
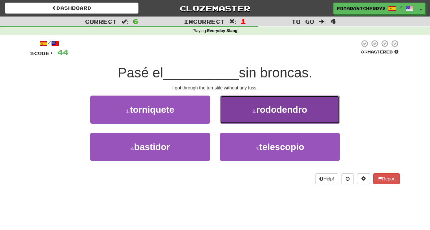
click at [278, 115] on span "rododendro" at bounding box center [281, 110] width 51 height 10
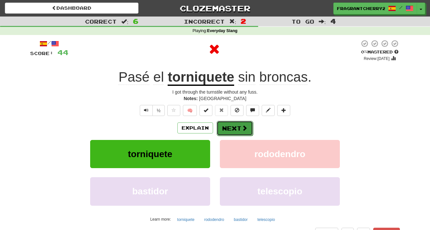
click at [236, 128] on button "Next" at bounding box center [235, 128] width 36 height 15
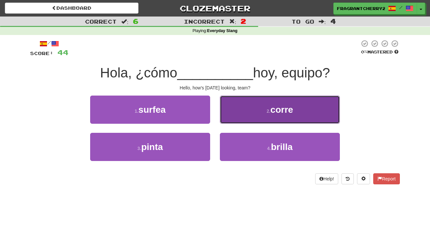
click at [238, 118] on button "2 . corre" at bounding box center [280, 110] width 120 height 28
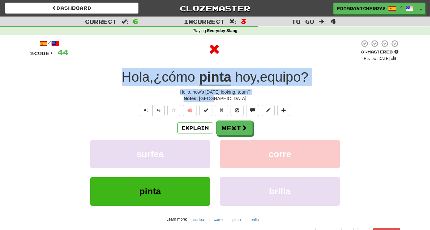
drag, startPoint x: 232, startPoint y: 99, endPoint x: 100, endPoint y: 72, distance: 134.1
click at [100, 72] on div "/ Score: 44 0 % Mastered Review: 2025-08-15 Hola , ¿cómo pinta hoy , equipo ? H…" at bounding box center [215, 139] width 370 height 199
copy div "Hola , ¿cómo pinta hoy , equipo ? Hello, how's today looking, team? Notes: Spain"
click at [231, 133] on button "Next" at bounding box center [235, 128] width 36 height 15
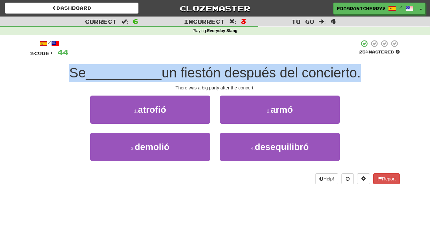
click at [194, 91] on div "There was a big party after the concert." at bounding box center [215, 88] width 370 height 6
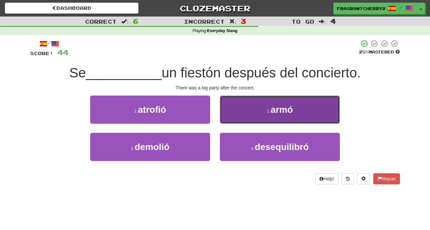
click at [243, 112] on button "2 . armó" at bounding box center [280, 110] width 120 height 28
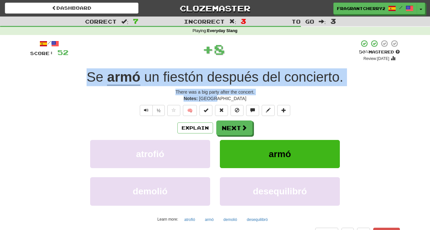
drag, startPoint x: 236, startPoint y: 100, endPoint x: 84, endPoint y: 80, distance: 152.8
click at [84, 80] on div "/ Score: 52 + 8 50 % Mastered Review: 2025-08-25 Se armó un fiestón después del…" at bounding box center [215, 139] width 370 height 199
copy div "Se armó un fiestón después del concierto . There was a big party after the conc…"
click at [237, 123] on button "Next" at bounding box center [235, 128] width 36 height 15
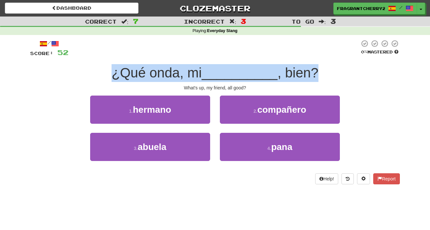
click at [224, 90] on div "What's up, my friend, all good?" at bounding box center [215, 88] width 370 height 6
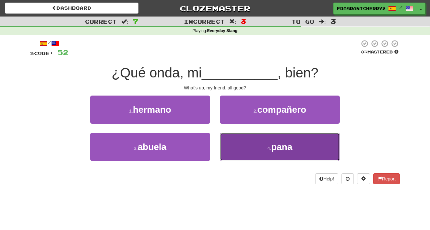
click at [248, 151] on button "4 . pana" at bounding box center [280, 147] width 120 height 28
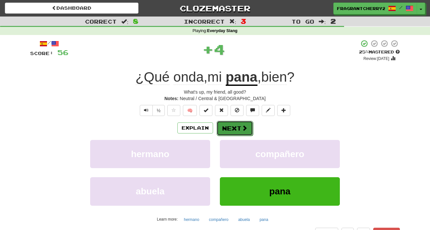
click at [233, 131] on button "Next" at bounding box center [235, 128] width 36 height 15
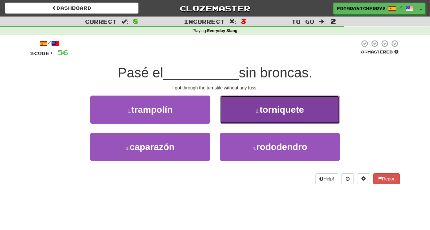
click at [243, 112] on button "2 . torniquete" at bounding box center [280, 110] width 120 height 28
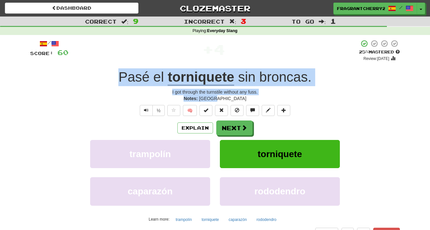
drag, startPoint x: 234, startPoint y: 98, endPoint x: 113, endPoint y: 80, distance: 122.3
click at [113, 80] on div "/ Score: 60 + 4 25 % Mastered Review: 2025-08-16 Pasé el torniquete sin broncas…" at bounding box center [215, 139] width 370 height 199
copy div "Pasé el torniquete sin broncas . I got through the turnstile without any fuss. …"
click at [234, 130] on button "Next" at bounding box center [235, 128] width 36 height 15
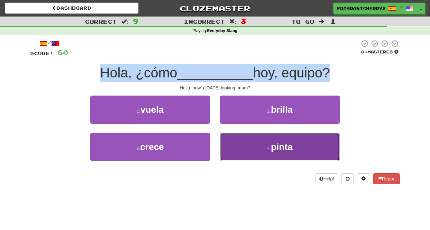
click at [221, 135] on button "4 . pinta" at bounding box center [280, 147] width 120 height 28
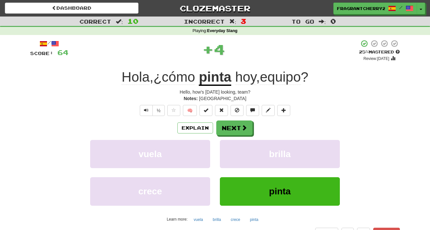
click at [267, 125] on div "Explain Next" at bounding box center [215, 128] width 370 height 15
click at [231, 126] on button "Next" at bounding box center [235, 128] width 36 height 15
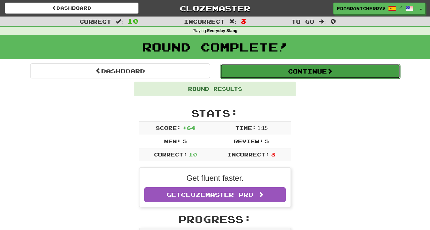
click at [259, 75] on button "Continue" at bounding box center [310, 71] width 180 height 15
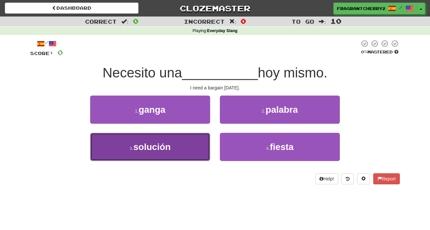
click at [197, 147] on button "3 . solución" at bounding box center [150, 147] width 120 height 28
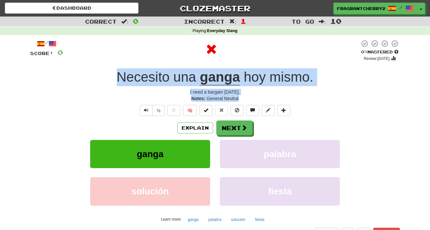
drag, startPoint x: 241, startPoint y: 100, endPoint x: 115, endPoint y: 81, distance: 127.9
click at [115, 81] on div "/ Score: 0 0 % Mastered Review: 2025-08-15 Necesito una ganga hoy mismo . I nee…" at bounding box center [215, 139] width 370 height 199
copy div "Necesito una ganga hoy mismo . I need a bargain today. Notes: General Neutral"
click at [227, 132] on button "Next" at bounding box center [235, 128] width 36 height 15
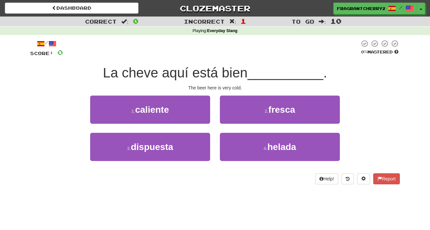
click at [220, 129] on div "2 . fresca" at bounding box center [280, 114] width 130 height 37
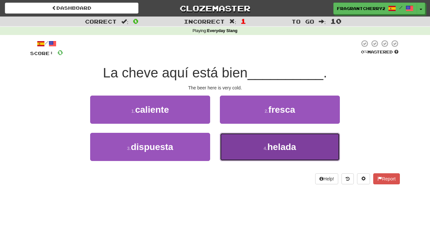
click at [254, 145] on button "4 . helada" at bounding box center [280, 147] width 120 height 28
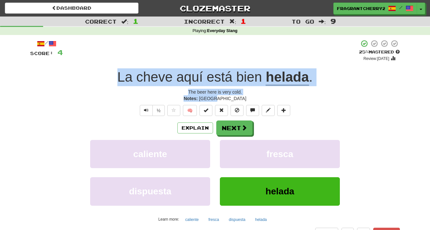
drag, startPoint x: 235, startPoint y: 99, endPoint x: 121, endPoint y: 78, distance: 116.1
click at [121, 78] on div "/ Score: 4 + 4 25 % Mastered Review: 2025-08-16 La cheve aquí está bien helada …" at bounding box center [215, 139] width 370 height 199
copy div "La cheve aquí está bien helada . The beer here is very cold. Notes: Mexico"
click at [227, 132] on button "Next" at bounding box center [235, 128] width 36 height 15
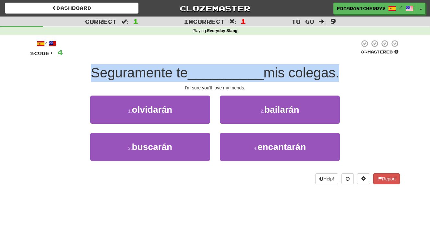
click at [210, 90] on div "I'm sure you'll love my friends." at bounding box center [215, 88] width 370 height 6
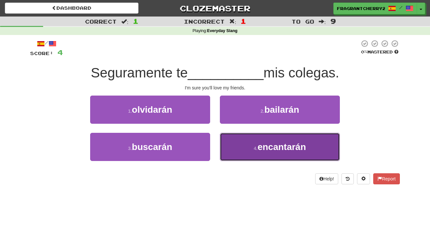
click at [263, 151] on span "encantarán" at bounding box center [282, 147] width 48 height 10
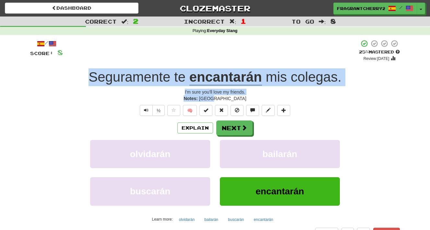
drag, startPoint x: 234, startPoint y: 100, endPoint x: 85, endPoint y: 81, distance: 150.1
click at [85, 81] on div "/ Score: 8 + 4 25 % Mastered Review: 2025-08-16 Seguramente te encantarán mis c…" at bounding box center [215, 139] width 370 height 199
copy div "Seguramente te encantarán mis colegas . I'm sure you'll love my friends. Notes:…"
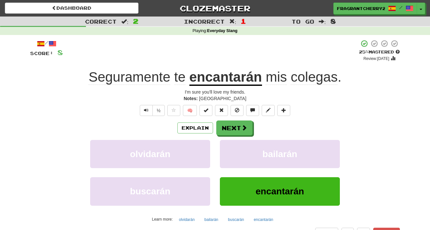
click at [268, 125] on div "Explain Next" at bounding box center [215, 128] width 370 height 15
click at [237, 127] on button "Next" at bounding box center [235, 128] width 36 height 15
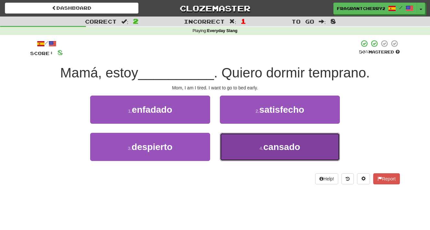
click at [239, 148] on button "4 . cansado" at bounding box center [280, 147] width 120 height 28
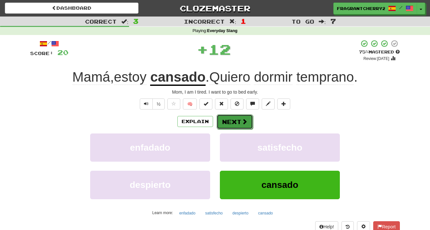
click at [223, 124] on button "Next" at bounding box center [235, 122] width 36 height 15
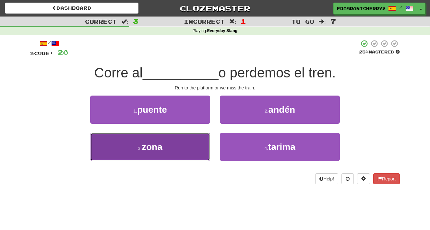
click at [198, 148] on button "3 . zona" at bounding box center [150, 147] width 120 height 28
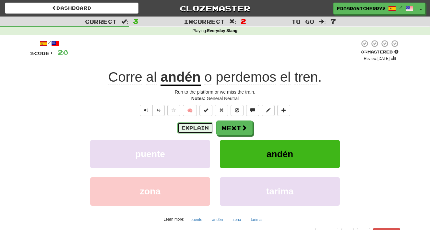
click at [195, 133] on button "Explain" at bounding box center [195, 128] width 36 height 11
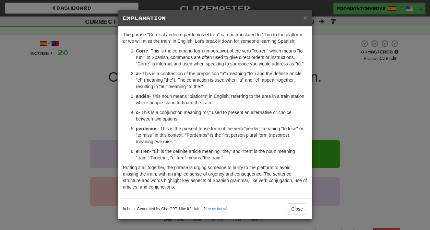
click at [102, 110] on div "× Explanation The phrase "Corre al andén o perdemos el tren" can be translated …" at bounding box center [215, 115] width 430 height 230
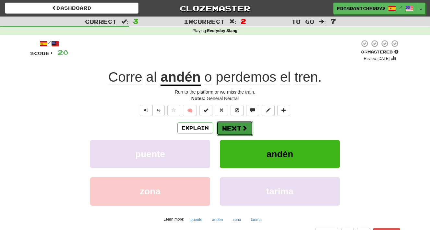
click at [239, 129] on button "Next" at bounding box center [235, 128] width 36 height 15
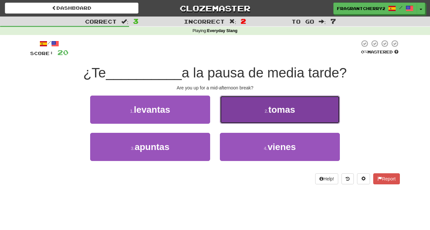
click at [248, 110] on button "2 . tomas" at bounding box center [280, 110] width 120 height 28
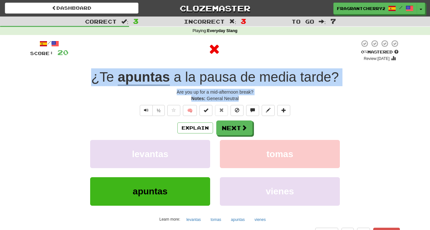
drag, startPoint x: 246, startPoint y: 99, endPoint x: 93, endPoint y: 81, distance: 153.5
click at [93, 81] on div "/ Score: 20 0 % Mastered Review: 2025-08-15 ¿Te apuntas a la pausa de media tar…" at bounding box center [215, 139] width 370 height 199
copy div "¿Te apuntas a la pausa de media tarde ? Are you up for a mid-afternoon break? N…"
click at [243, 130] on span at bounding box center [245, 128] width 6 height 6
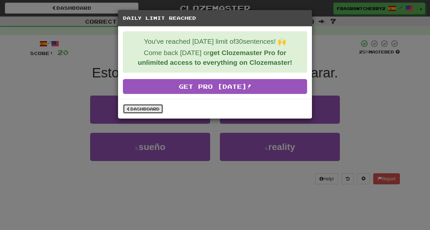
click at [145, 112] on link "Dashboard" at bounding box center [143, 109] width 40 height 10
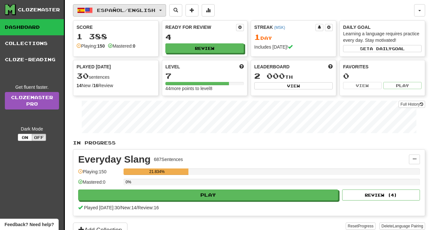
click at [131, 14] on button "Español / English" at bounding box center [119, 10] width 93 height 12
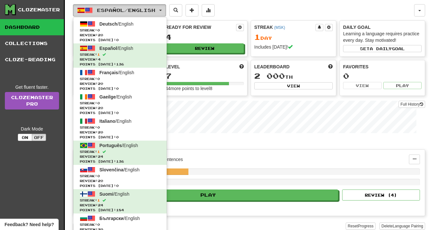
click at [131, 14] on button "Español / English" at bounding box center [119, 10] width 93 height 12
